Goal: Navigation & Orientation: Find specific page/section

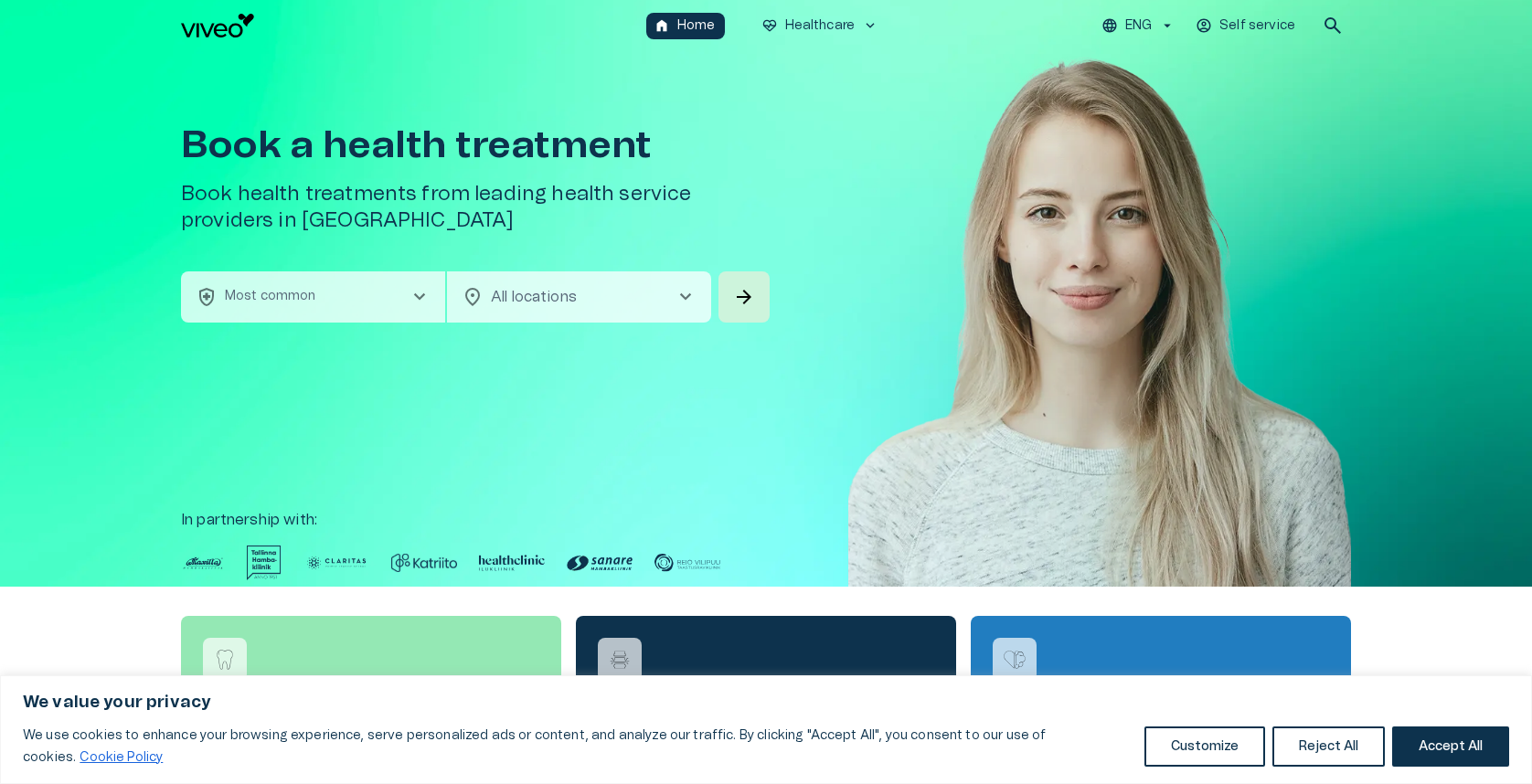
drag, startPoint x: 1489, startPoint y: 748, endPoint x: 1436, endPoint y: 698, distance: 72.9
click at [1489, 748] on button "Accept All" at bounding box center [1451, 746] width 117 height 40
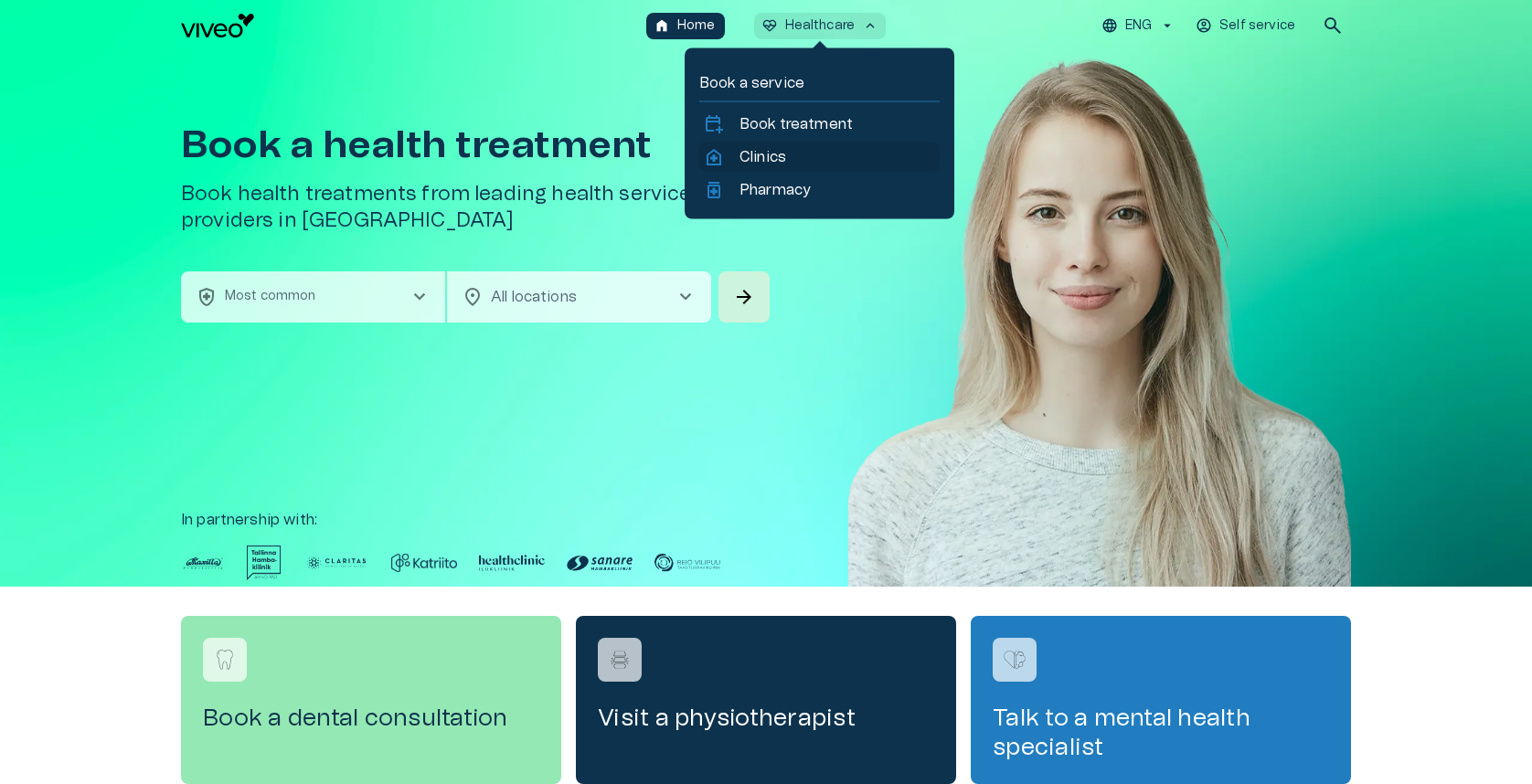
click at [750, 160] on p "Clinics" at bounding box center [764, 157] width 47 height 22
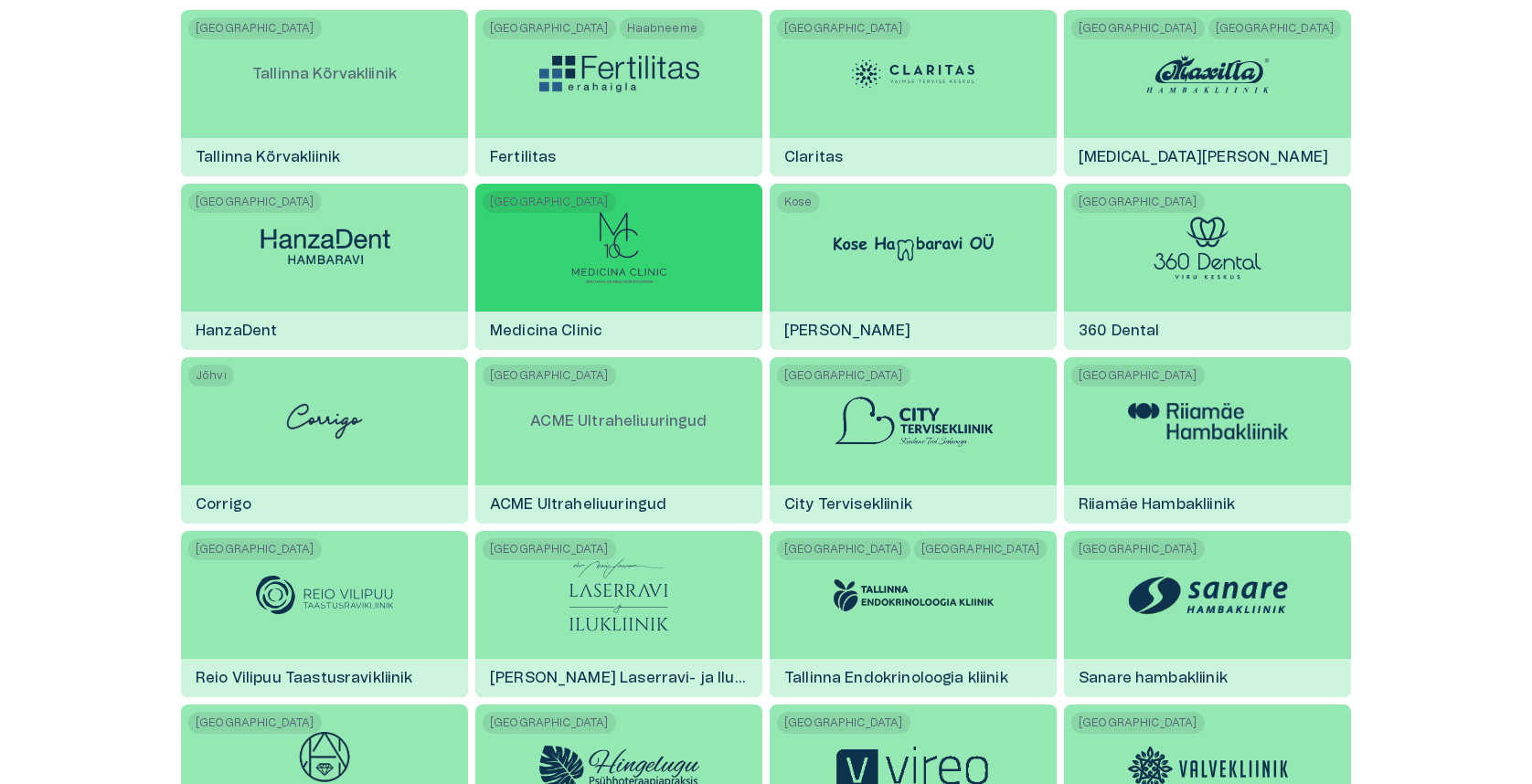
scroll to position [457, 0]
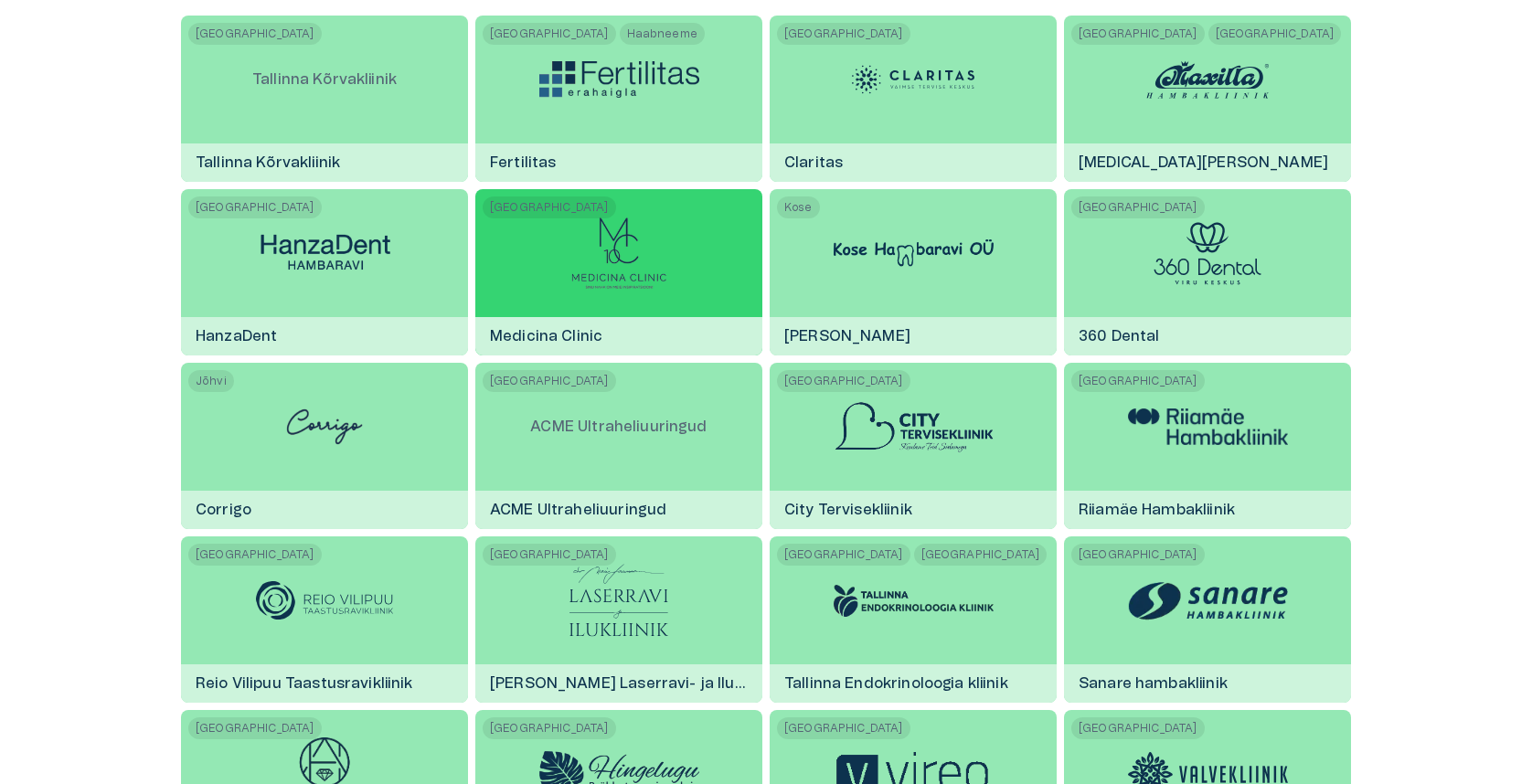
click at [656, 293] on div at bounding box center [619, 253] width 97 height 128
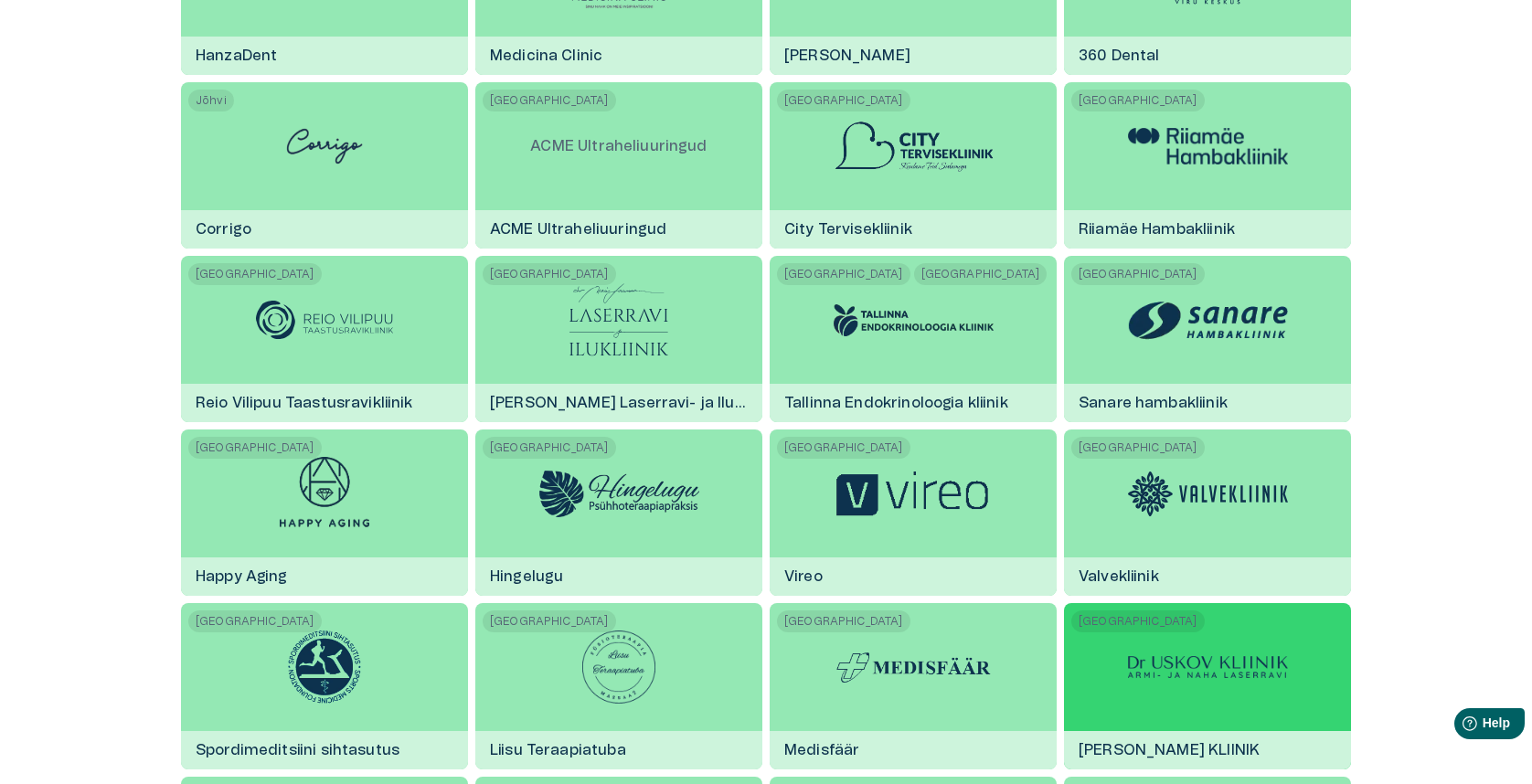
scroll to position [977, 0]
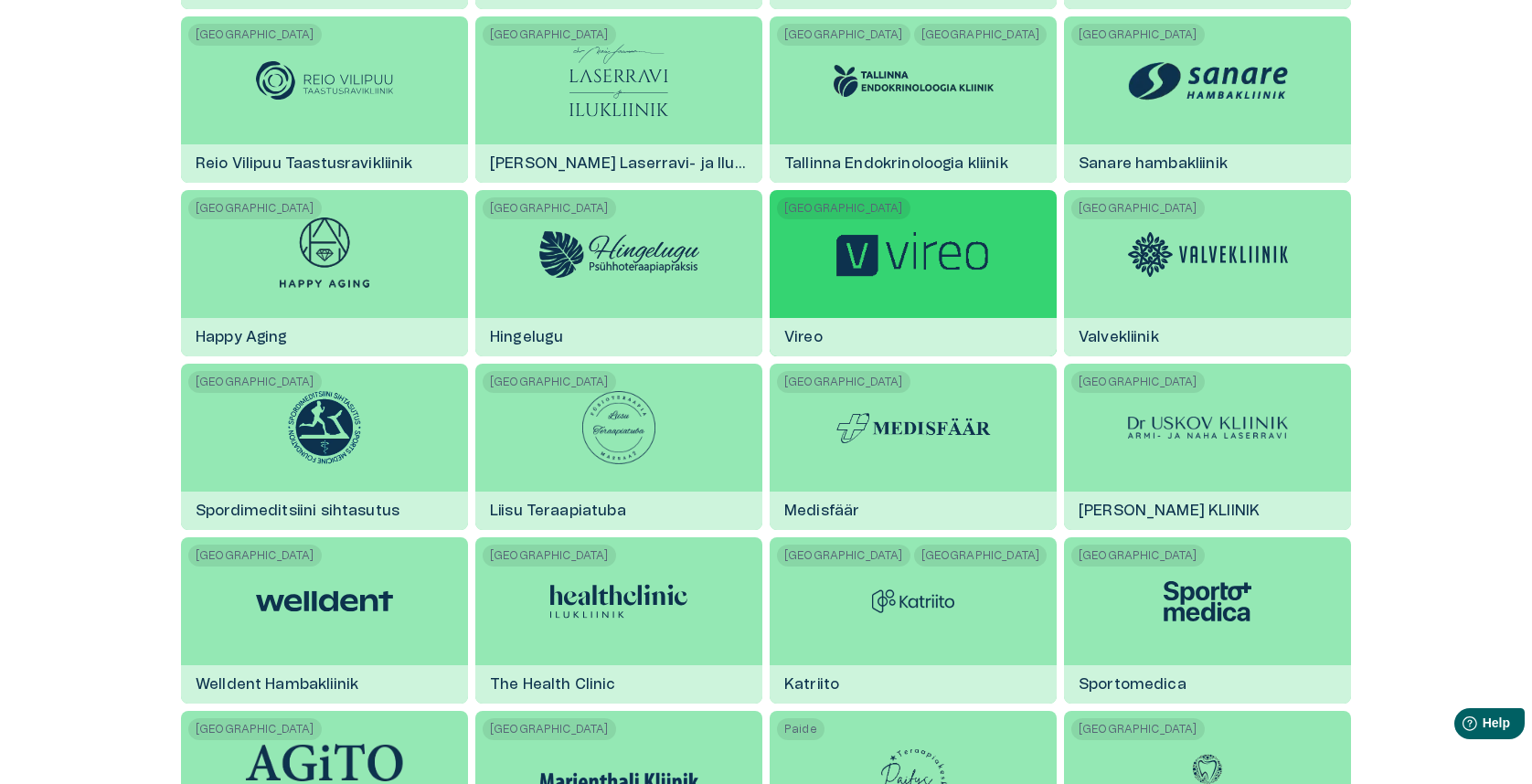
click at [860, 292] on div at bounding box center [913, 254] width 160 height 128
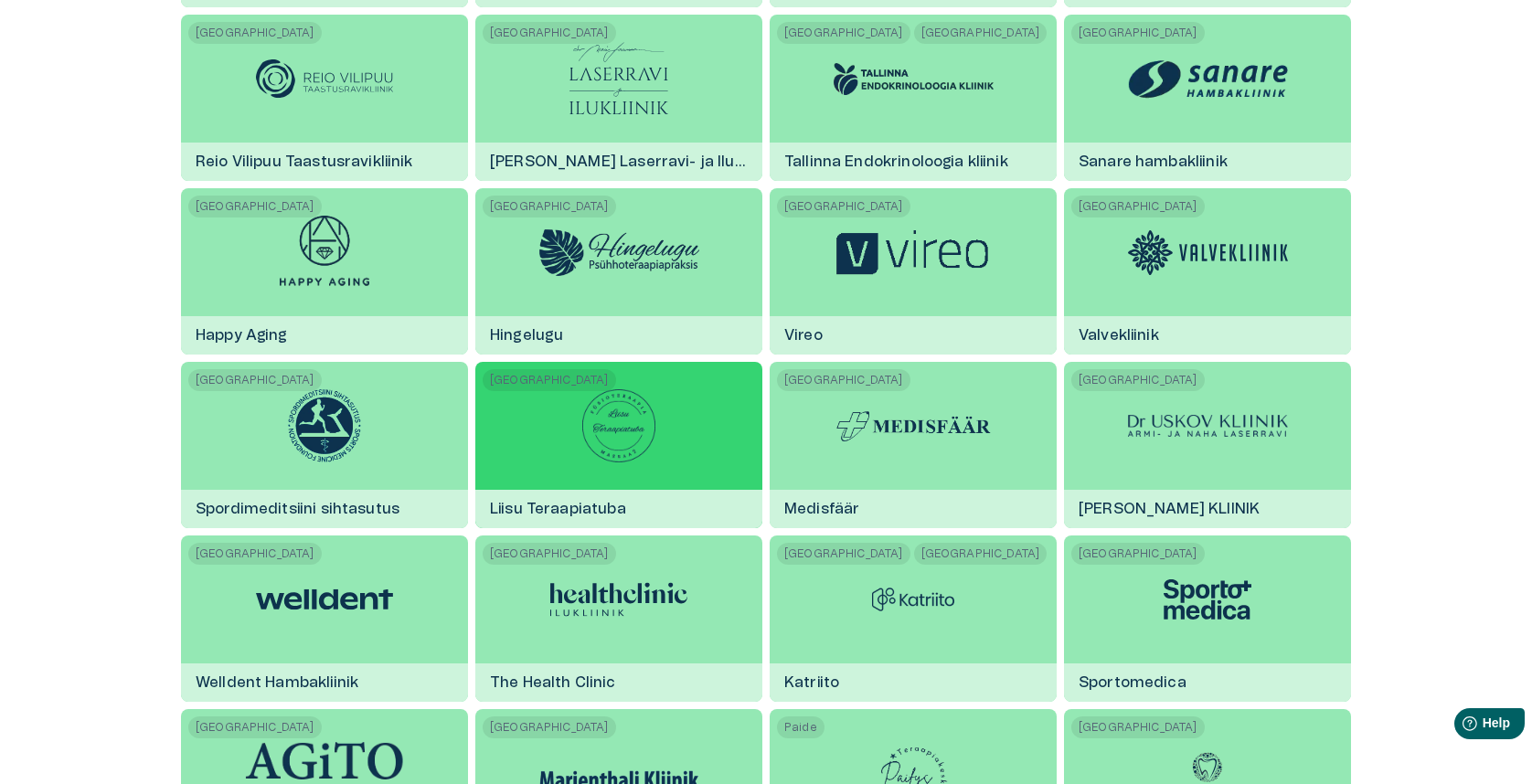
scroll to position [1072, 0]
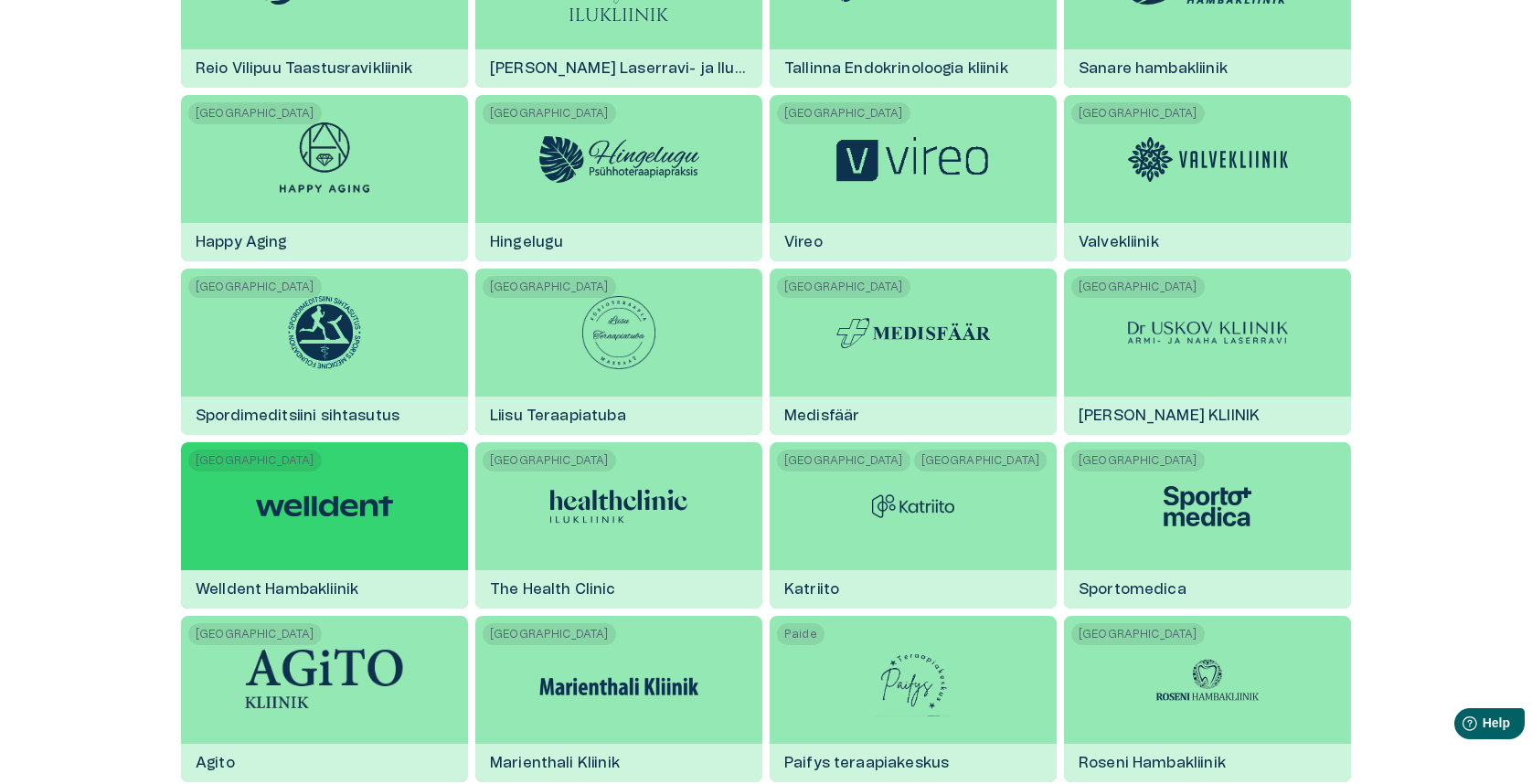
click at [385, 475] on div at bounding box center [324, 506] width 137 height 128
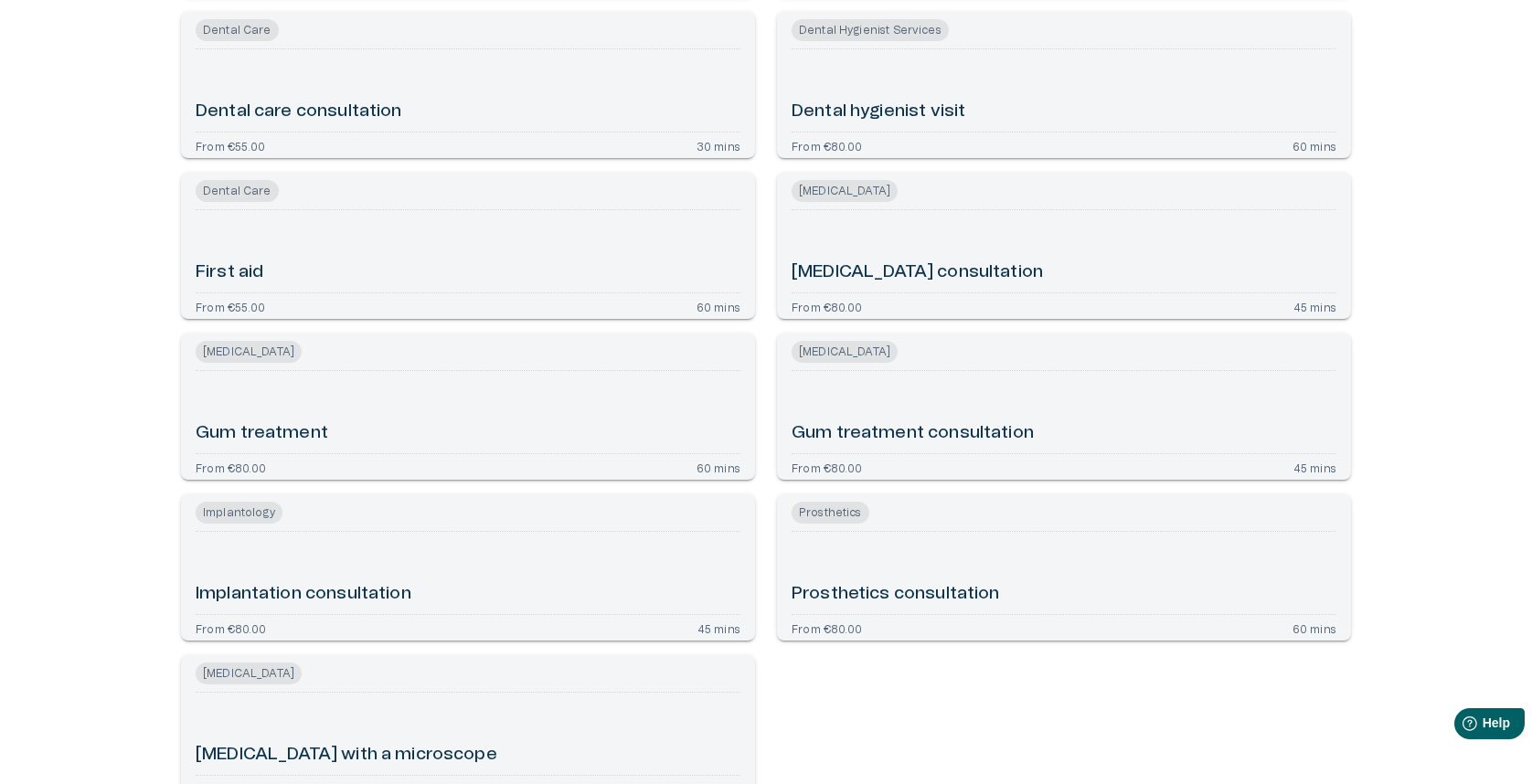
scroll to position [899, 0]
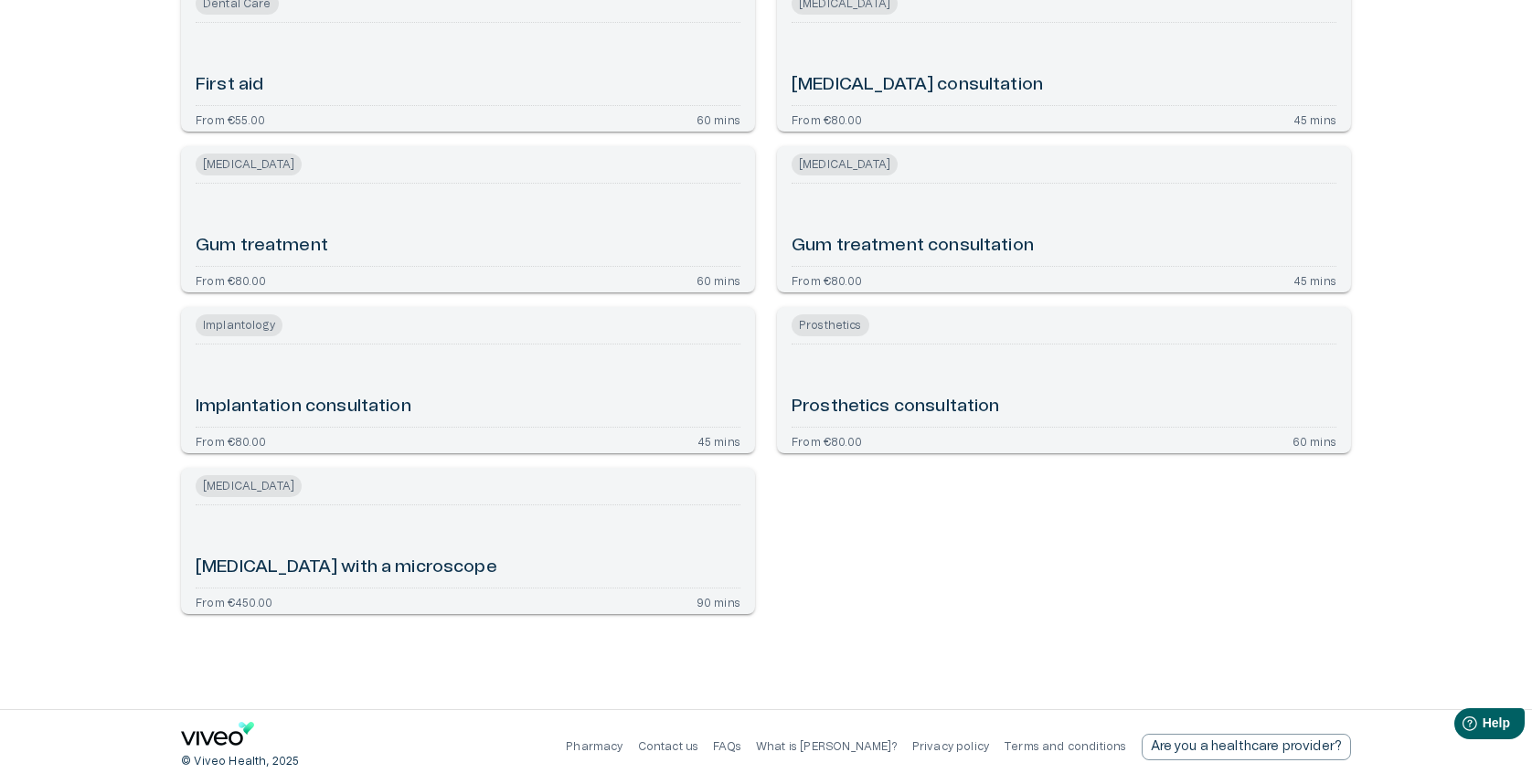
scroll to position [1072, 0]
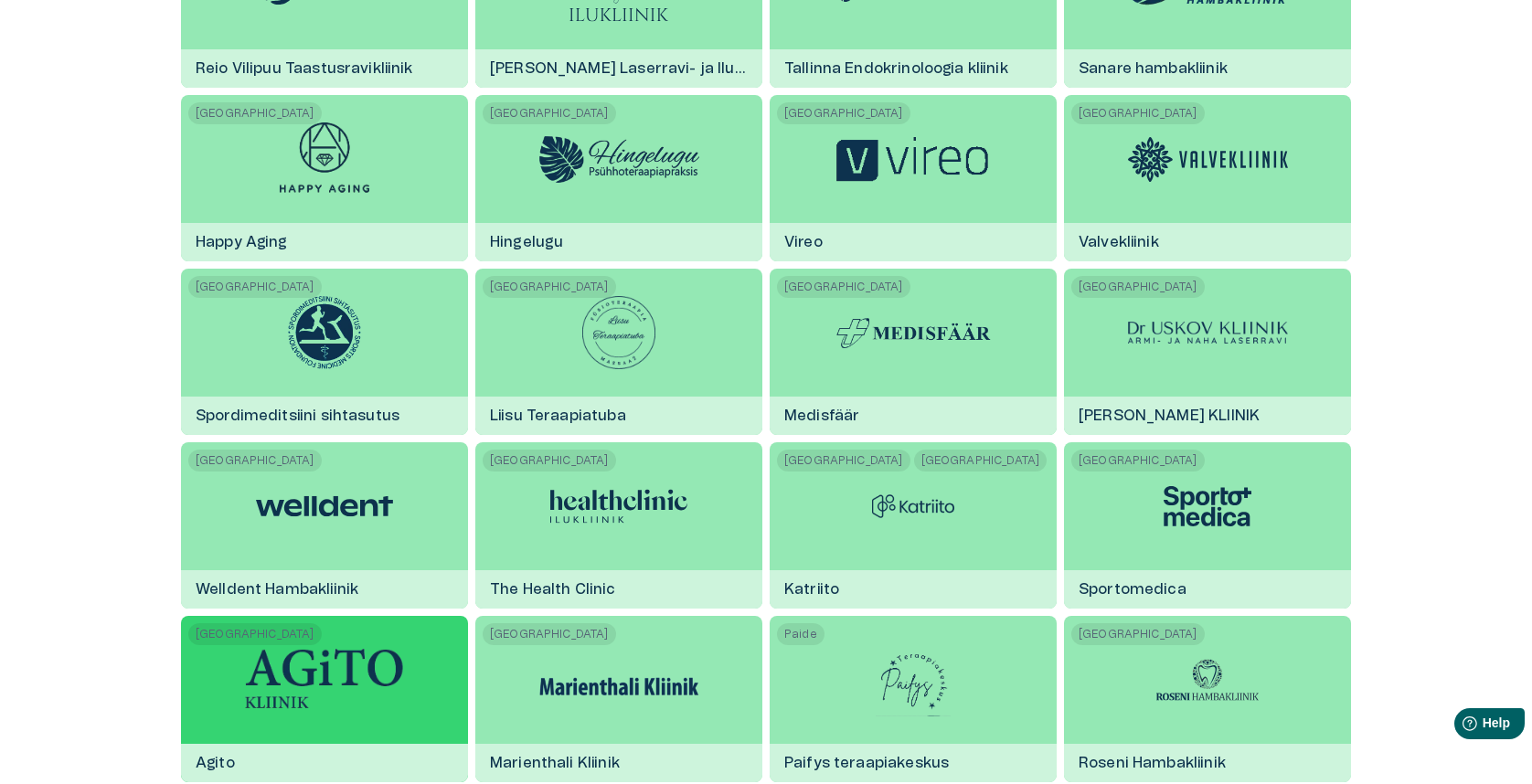
click at [323, 641] on div at bounding box center [324, 679] width 160 height 128
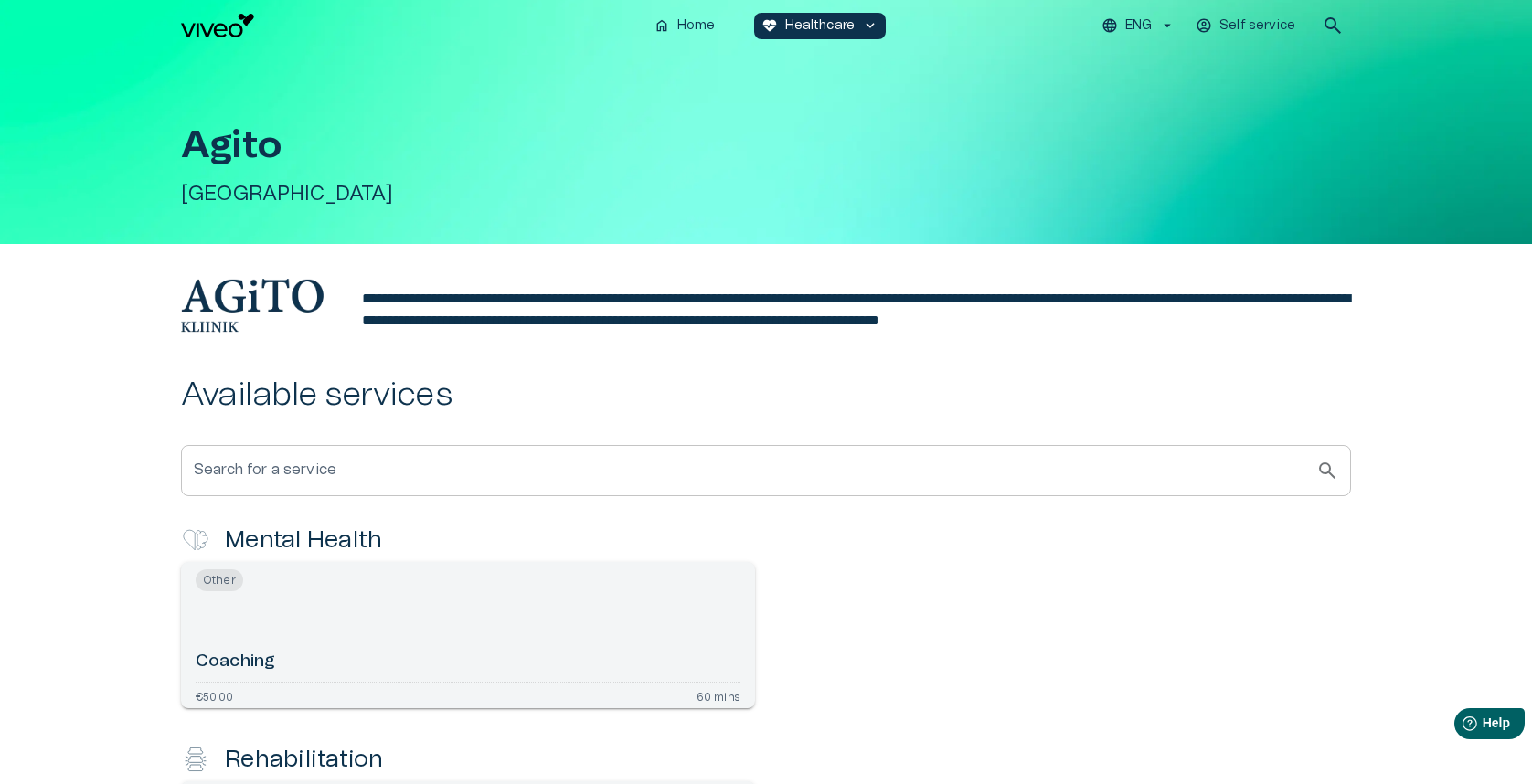
scroll to position [336, 0]
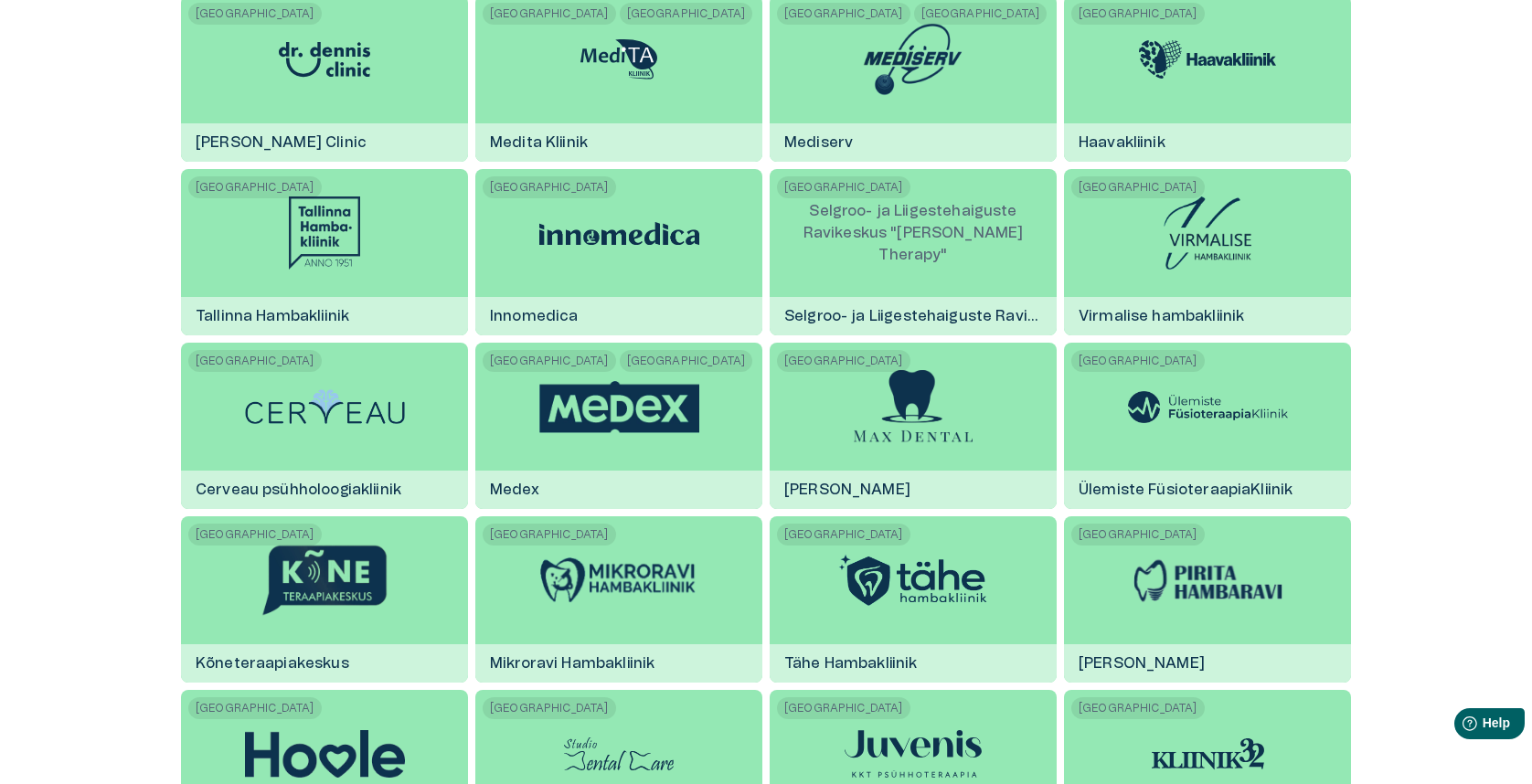
scroll to position [2246, 0]
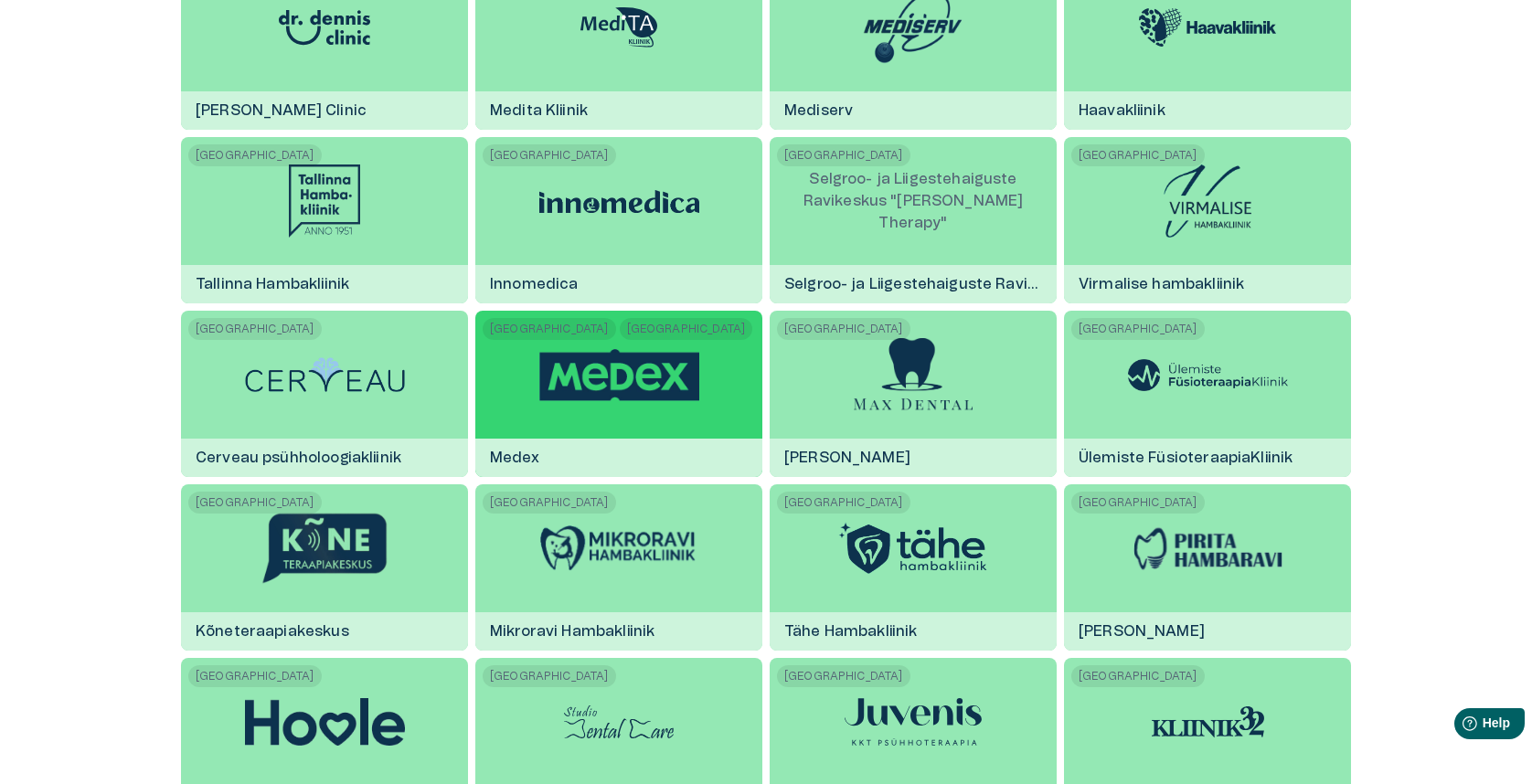
click at [645, 399] on img at bounding box center [619, 375] width 160 height 52
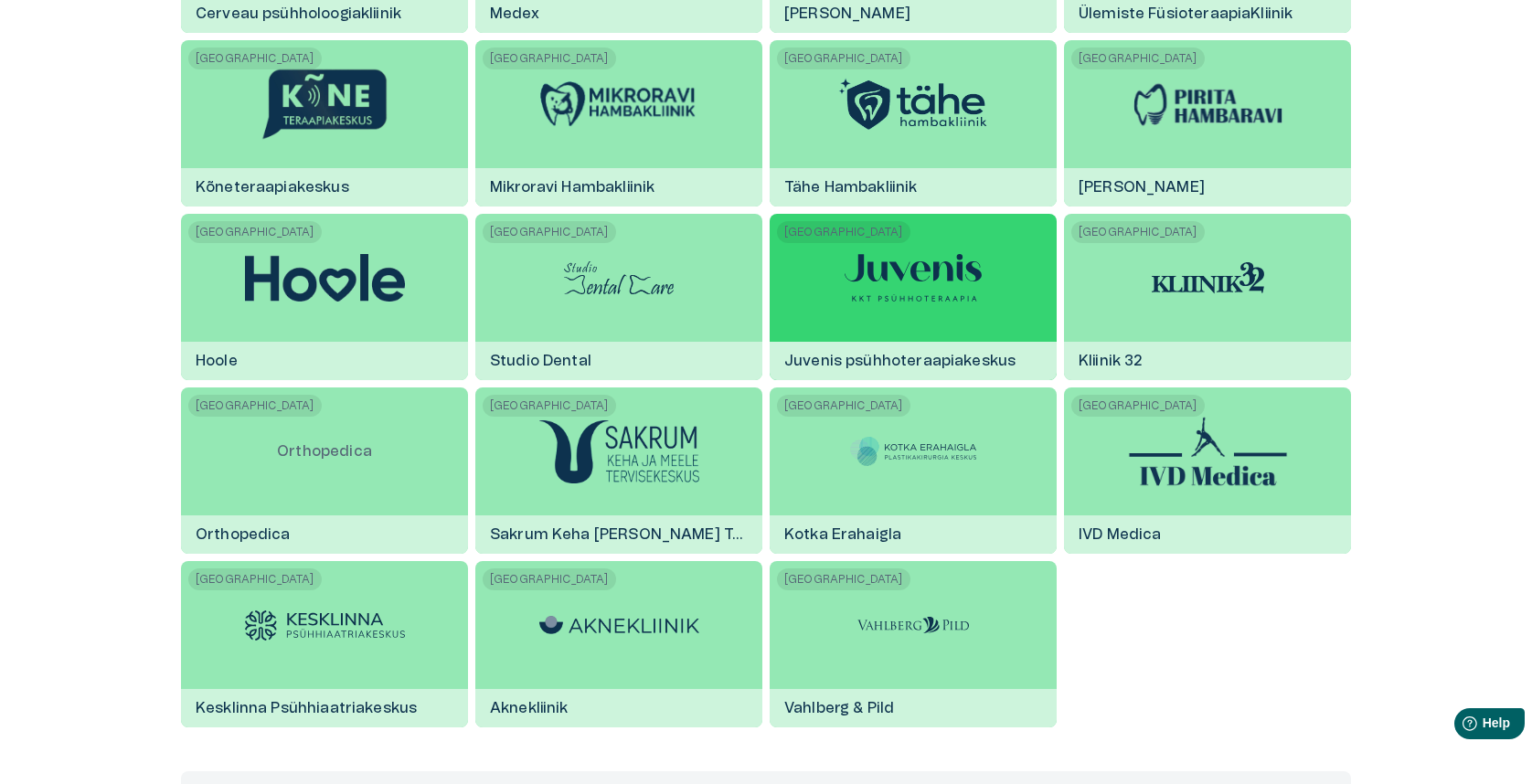
scroll to position [2562, 0]
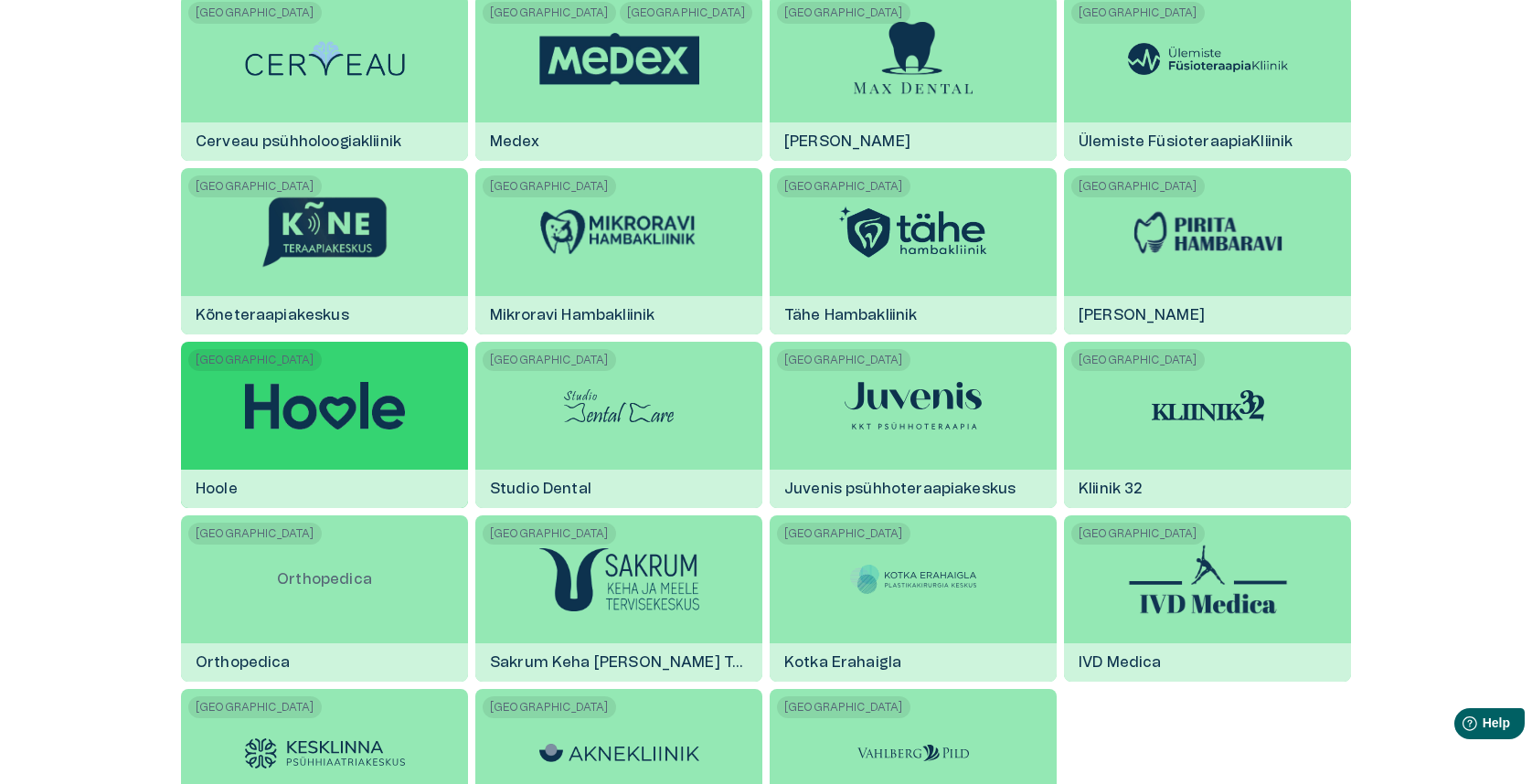
click at [436, 460] on div "Tallinn Hoole" at bounding box center [324, 425] width 287 height 166
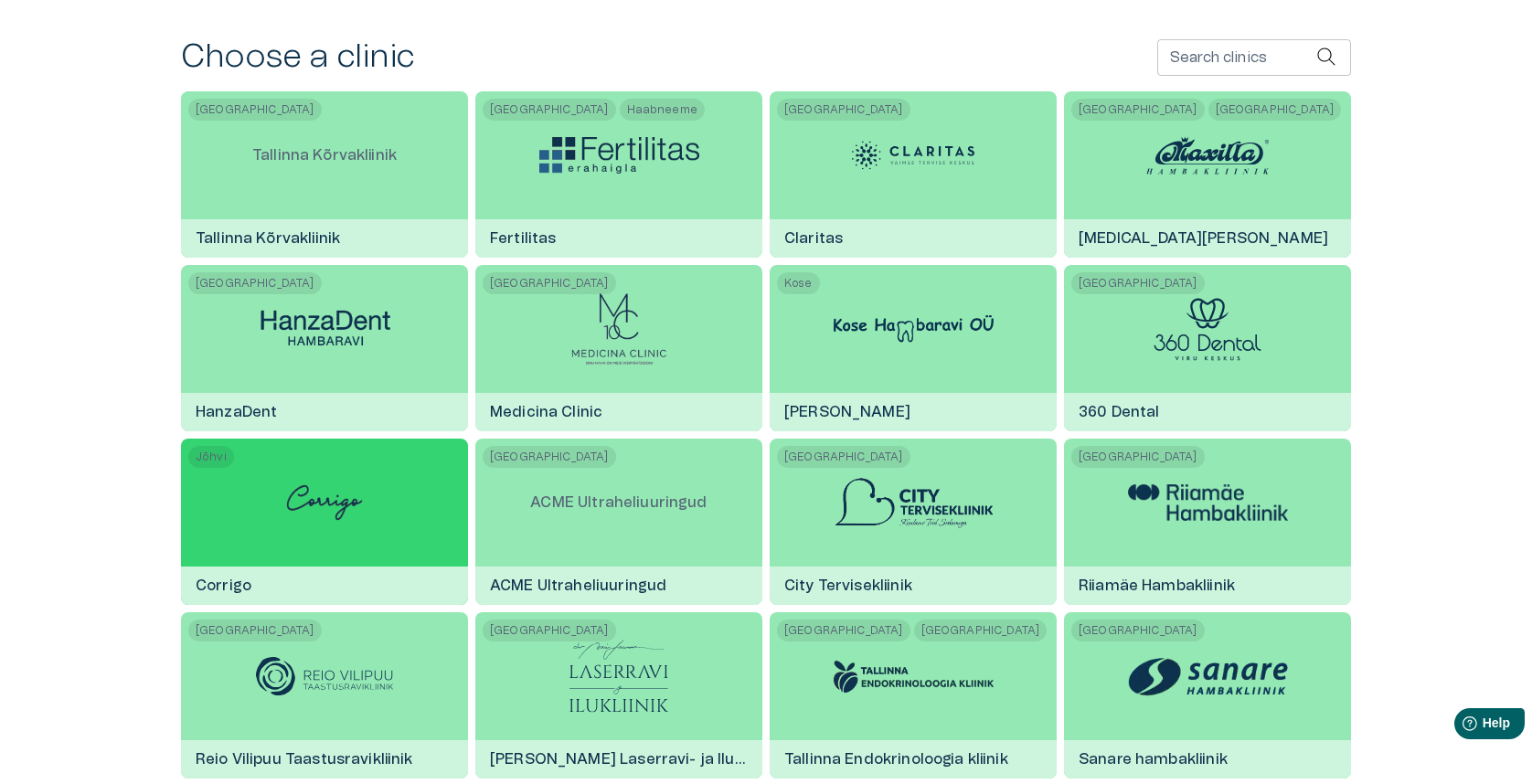
scroll to position [385, 0]
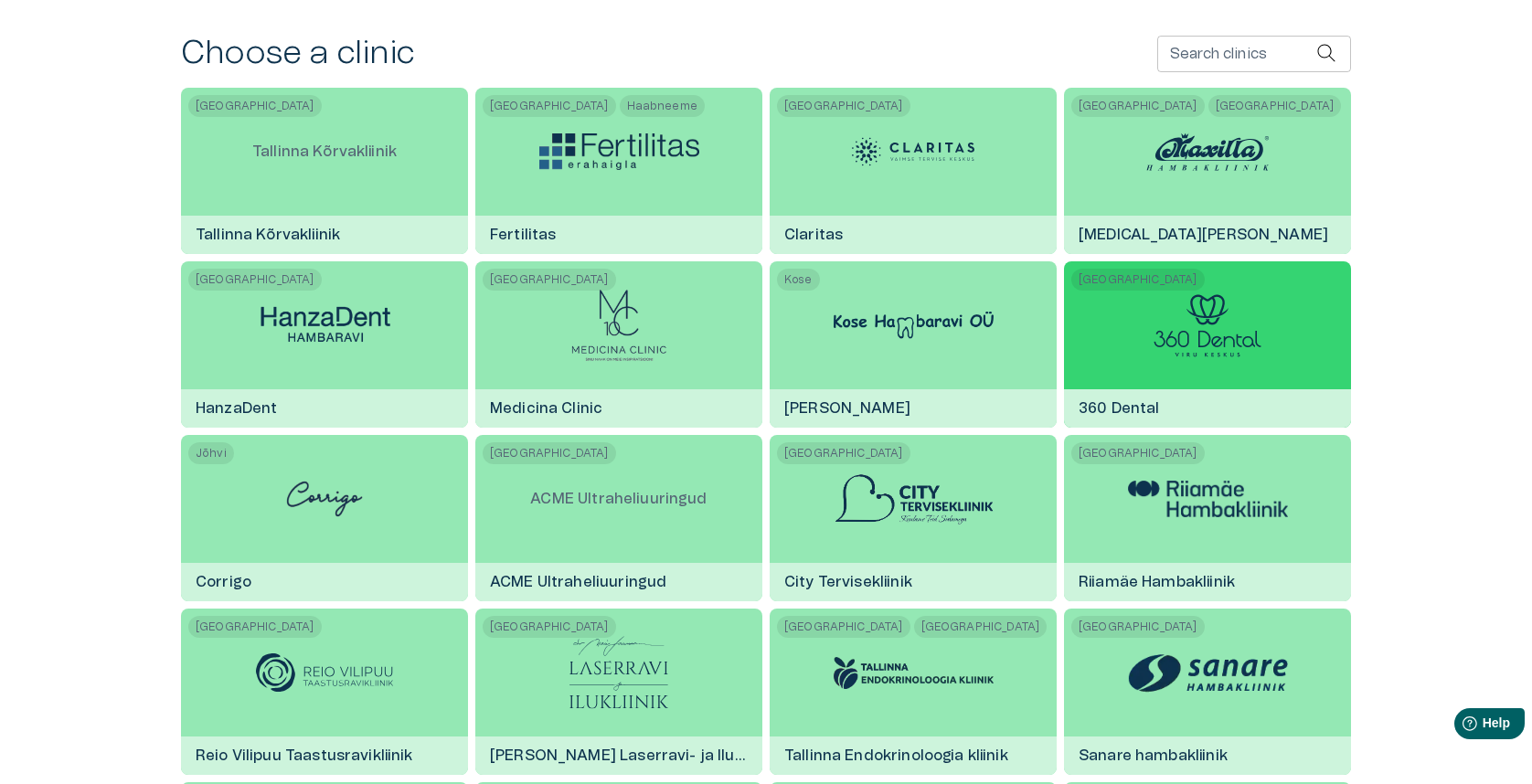
click at [1201, 379] on div at bounding box center [1208, 325] width 108 height 128
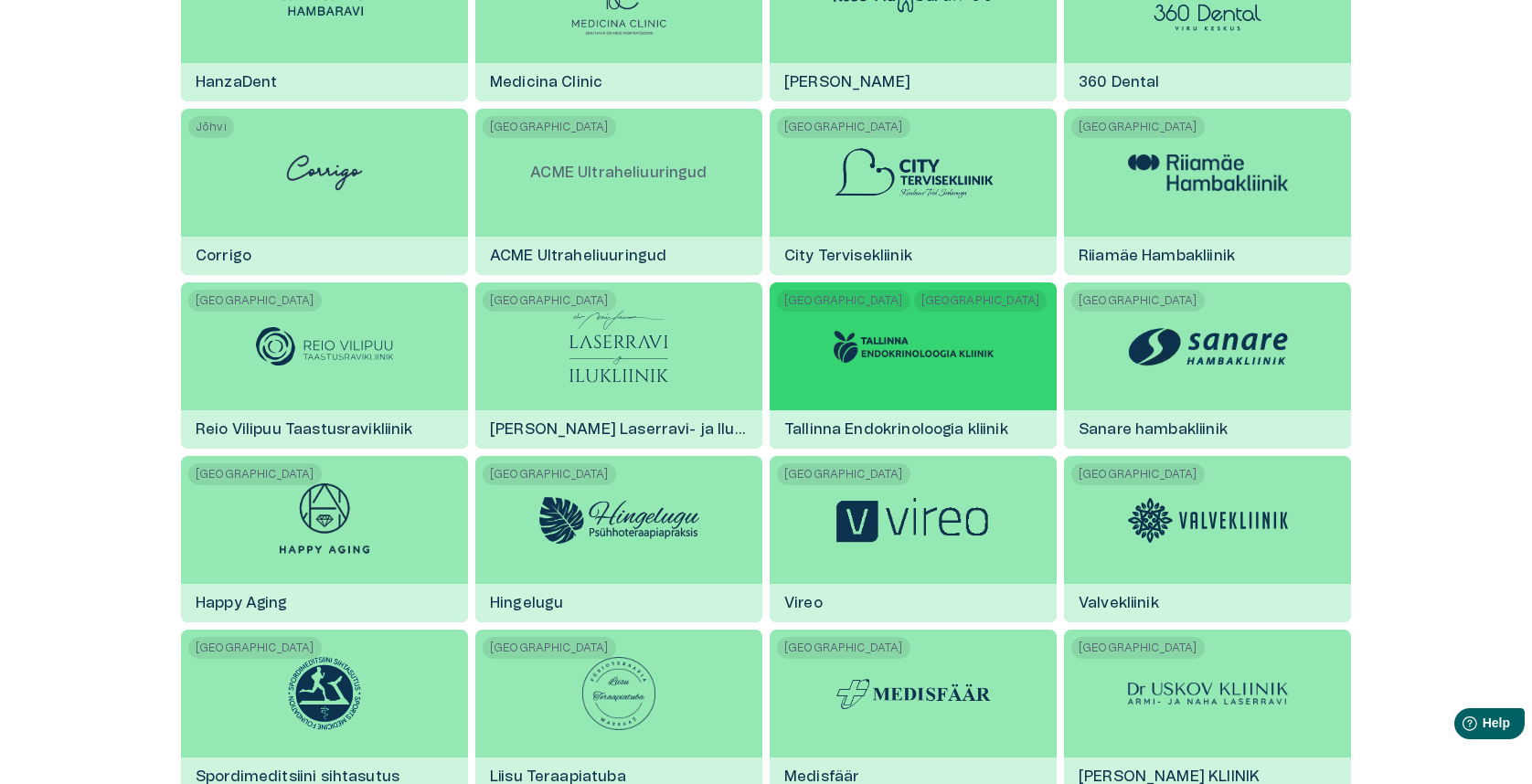
scroll to position [740, 0]
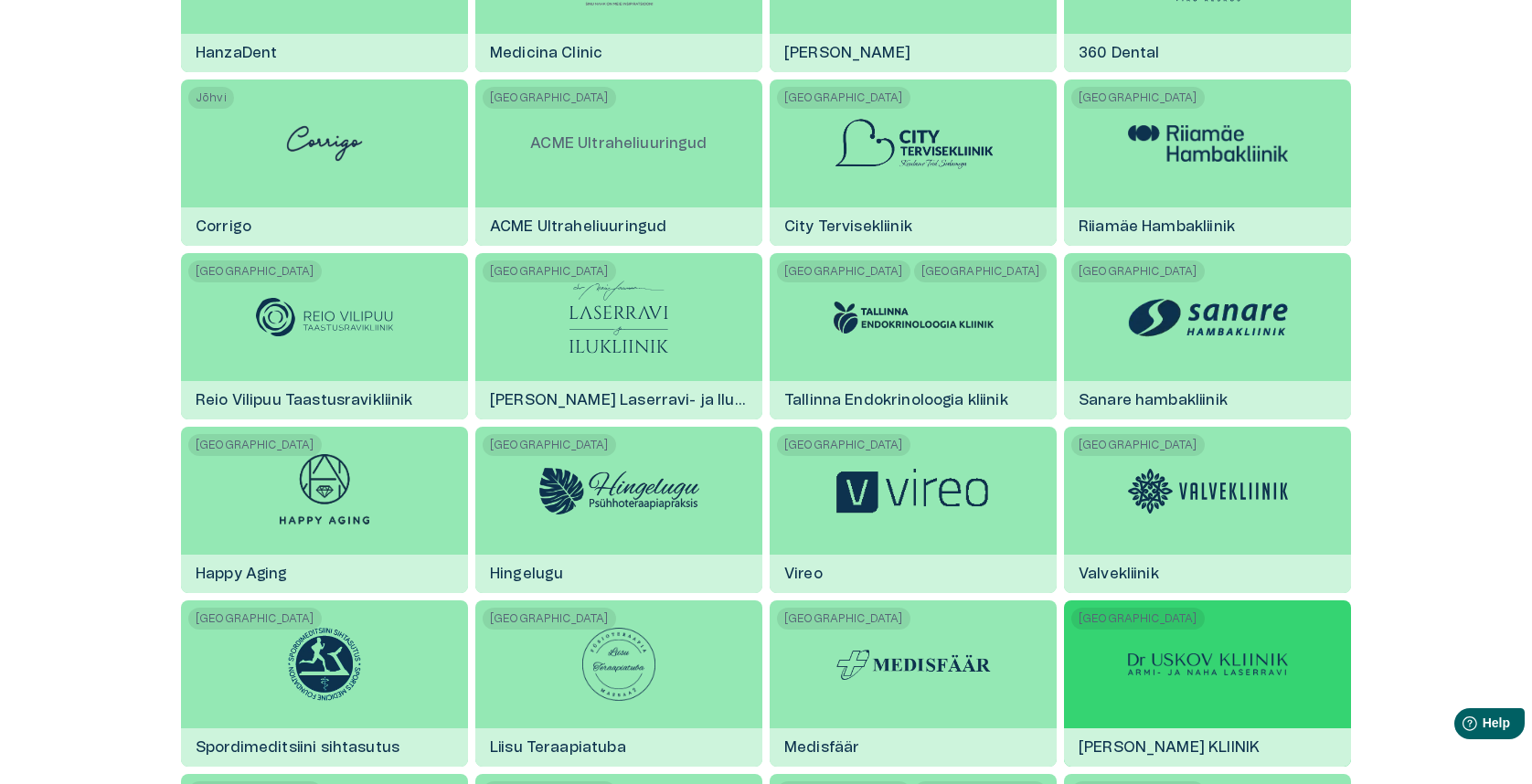
click at [1200, 650] on div at bounding box center [1207, 665] width 160 height 128
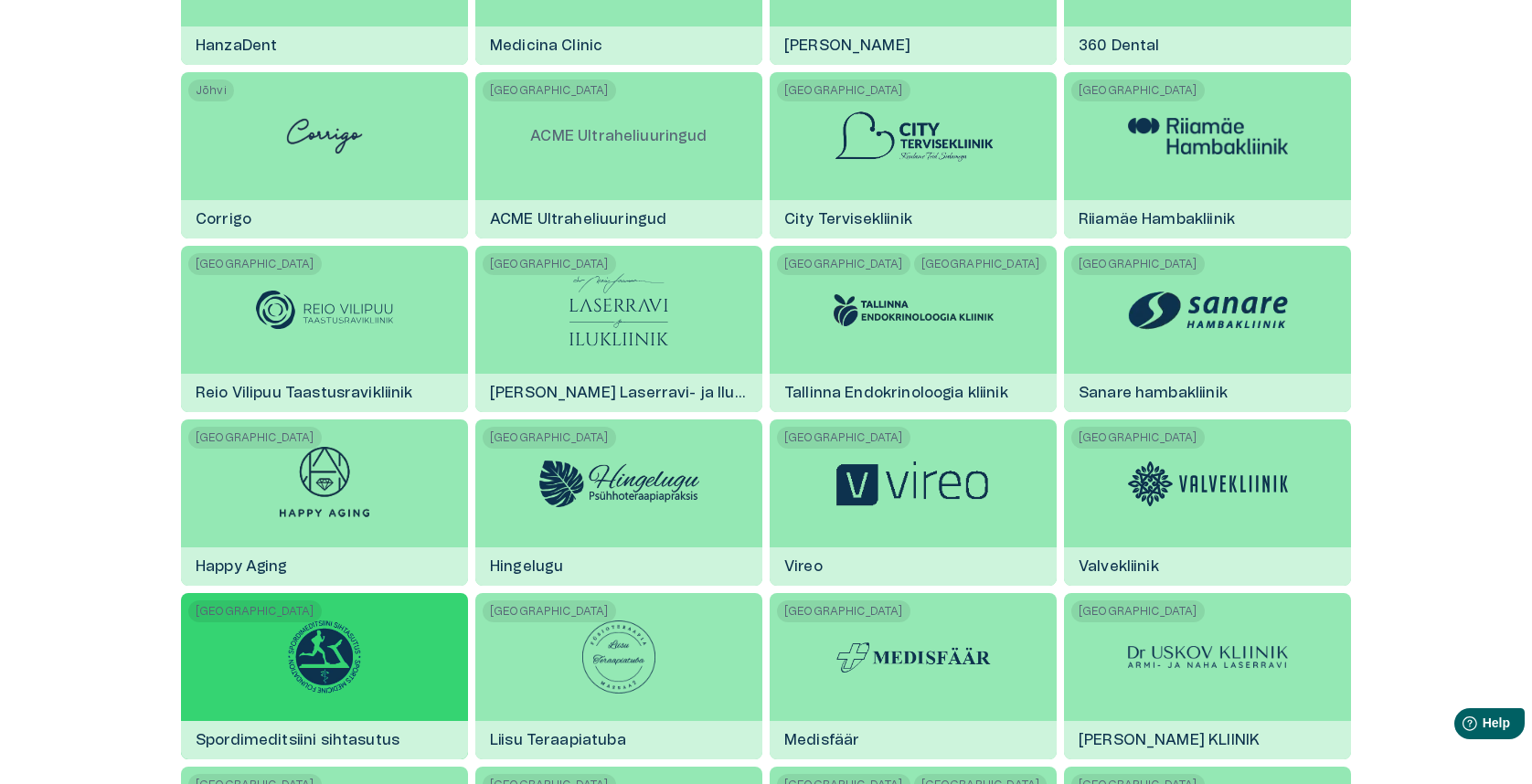
scroll to position [908, 0]
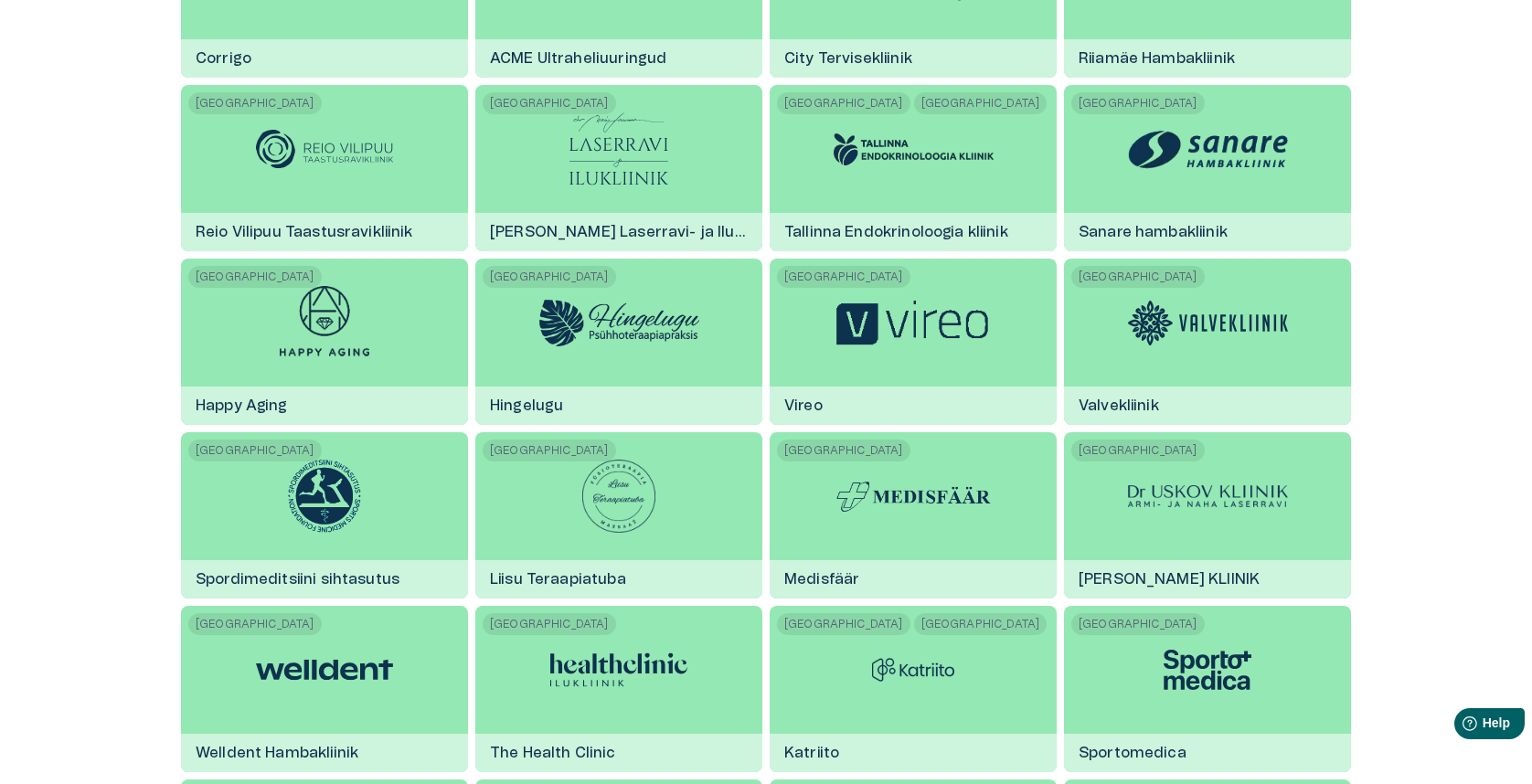
click at [641, 647] on img at bounding box center [619, 670] width 137 height 55
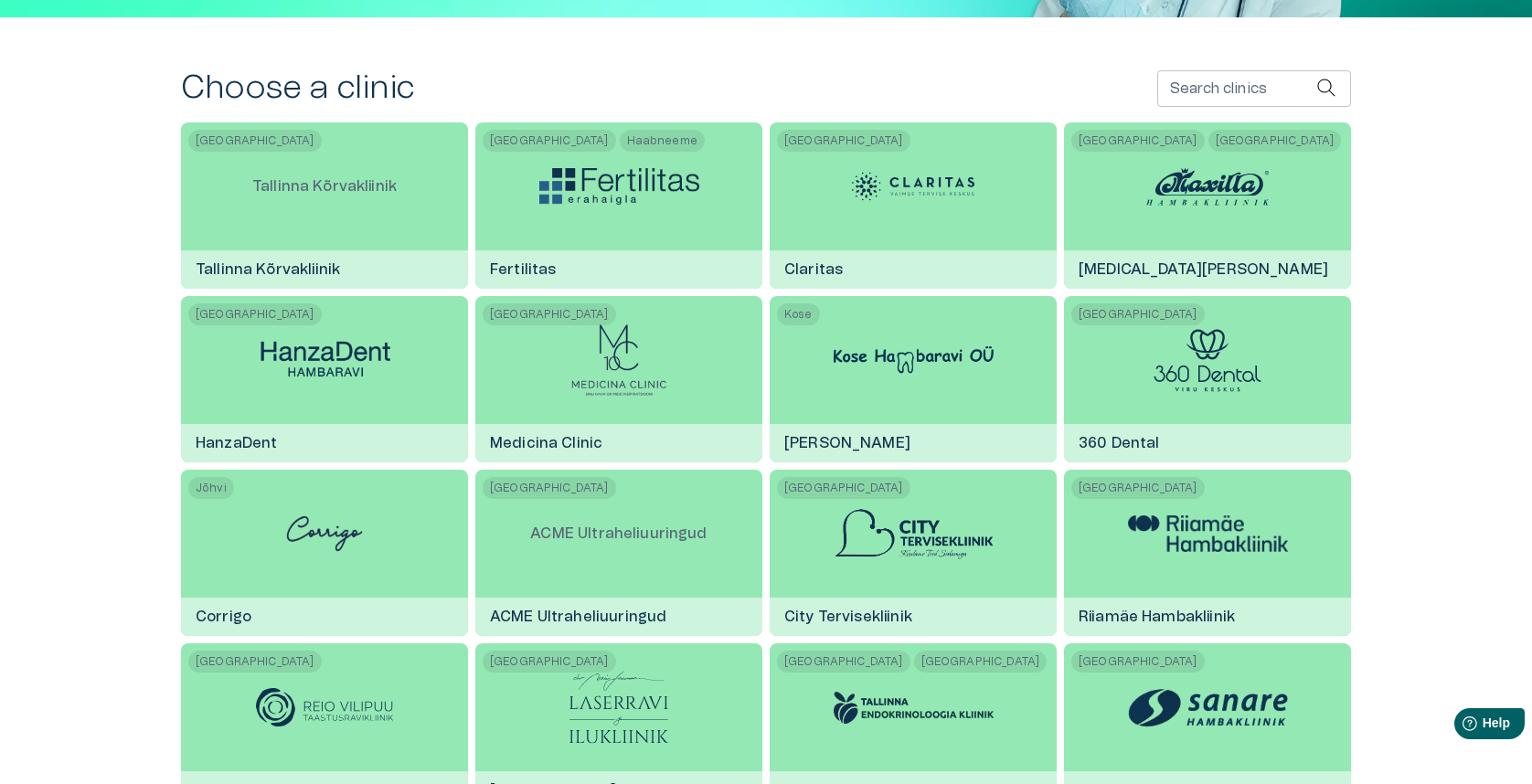
click at [544, 205] on img at bounding box center [619, 186] width 160 height 36
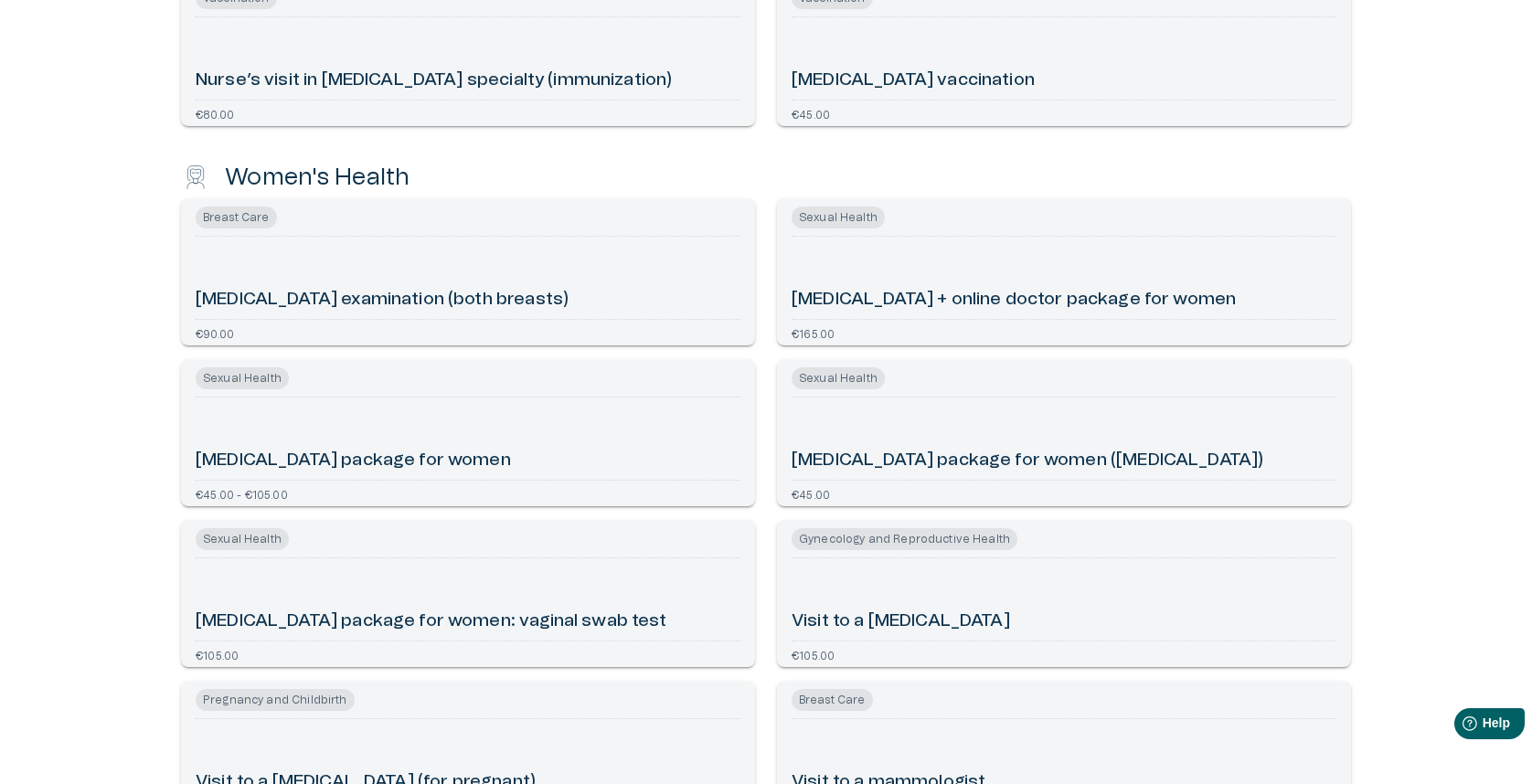
scroll to position [8455, 0]
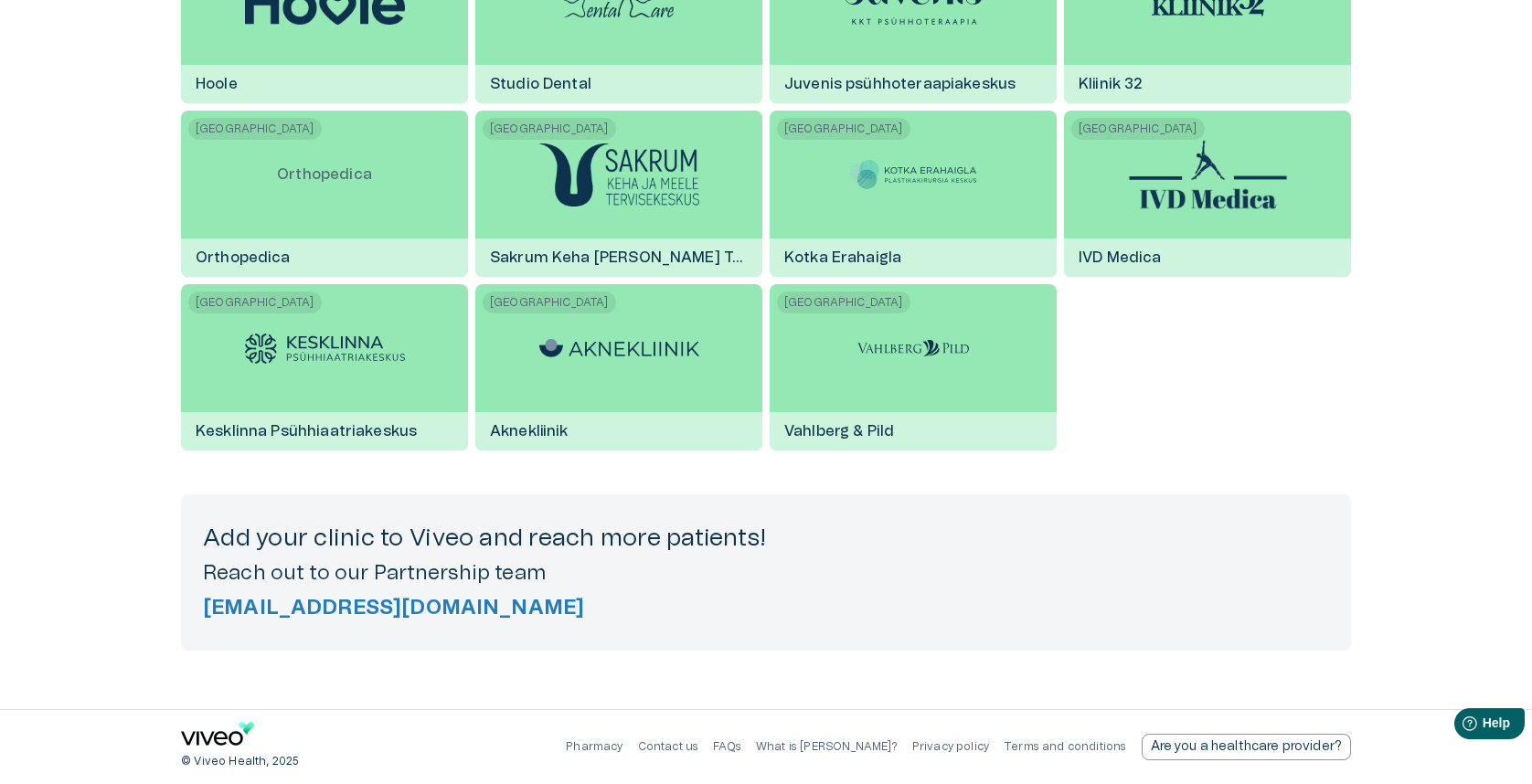
scroll to position [354, 0]
